Goal: Register for event/course

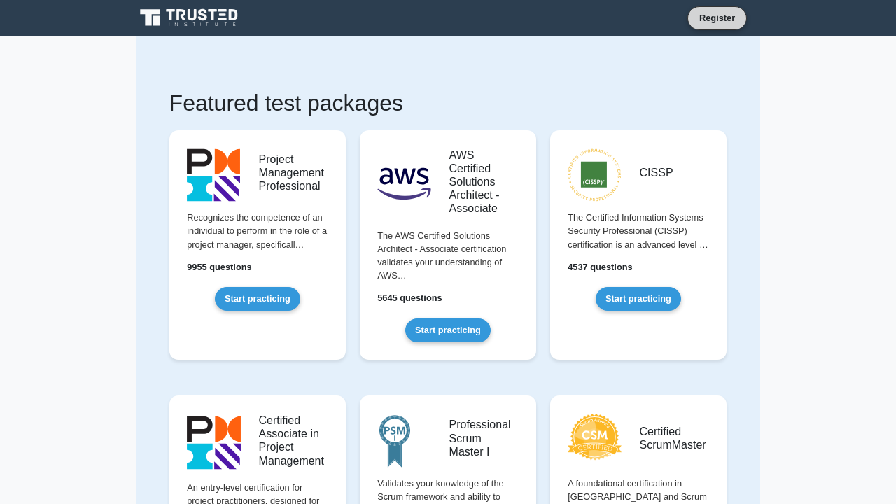
click at [703, 15] on link "Register" at bounding box center [717, 18] width 49 height 15
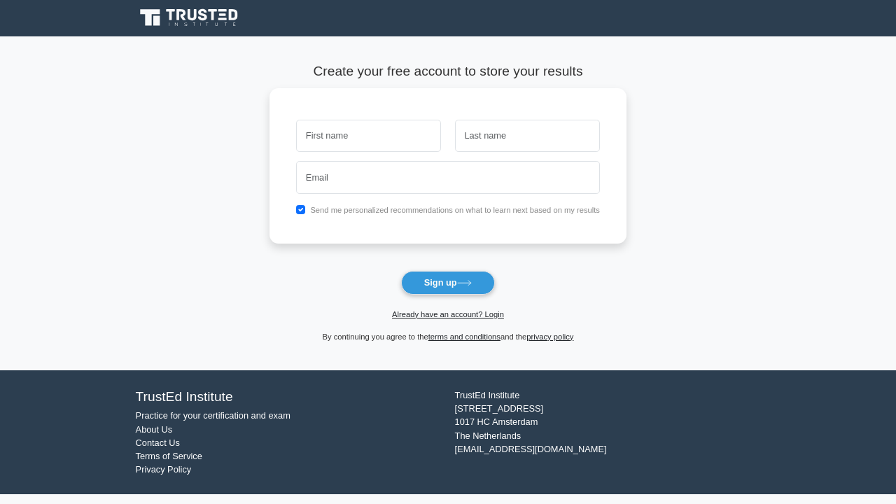
click at [452, 255] on form "Create your free account to store your results Send me personalized recommendat…" at bounding box center [449, 203] width 358 height 281
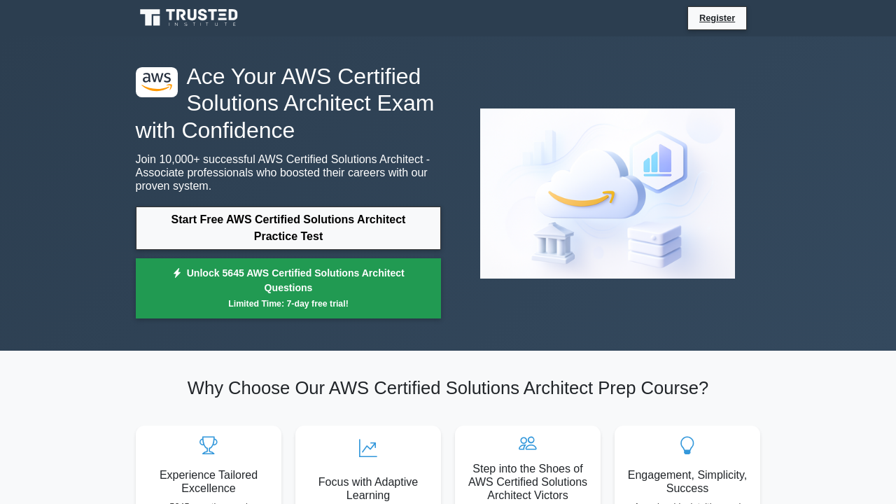
click at [370, 272] on link "Unlock 5645 AWS Certified Solutions Architect Questions Limited Time: 7-day fre…" at bounding box center [289, 288] width 306 height 60
